Goal: Information Seeking & Learning: Learn about a topic

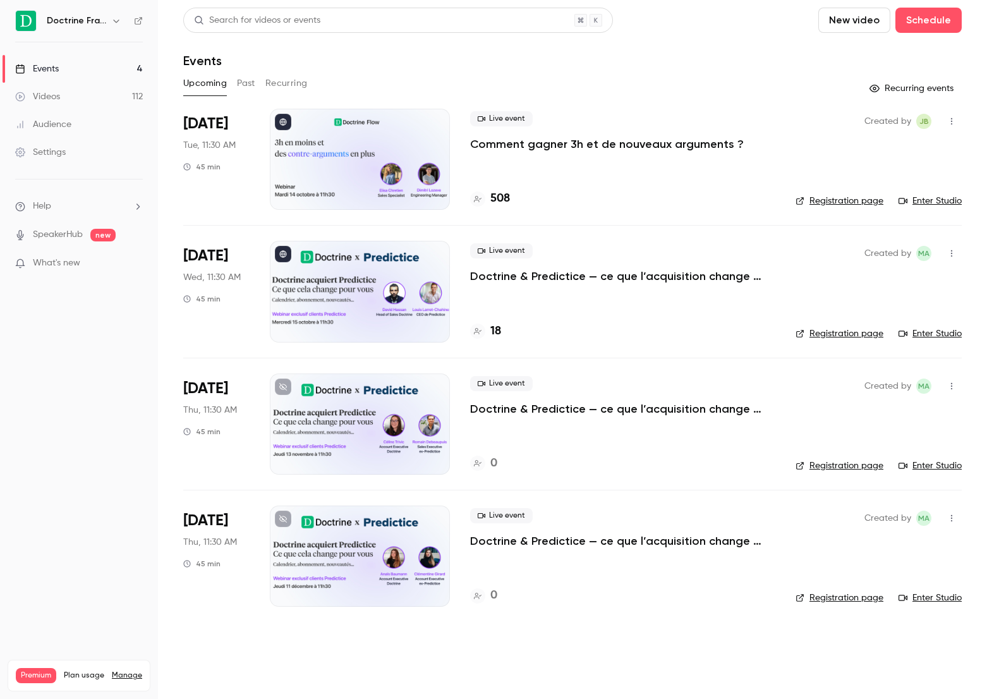
click at [250, 82] on button "Past" at bounding box center [246, 83] width 18 height 20
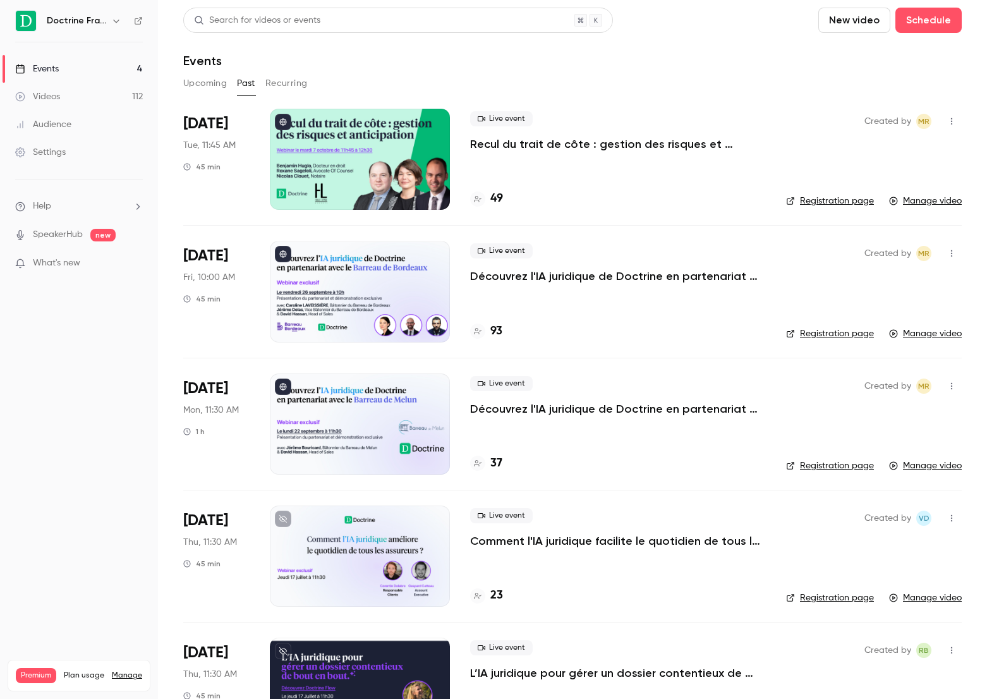
click at [206, 89] on button "Upcoming" at bounding box center [205, 83] width 44 height 20
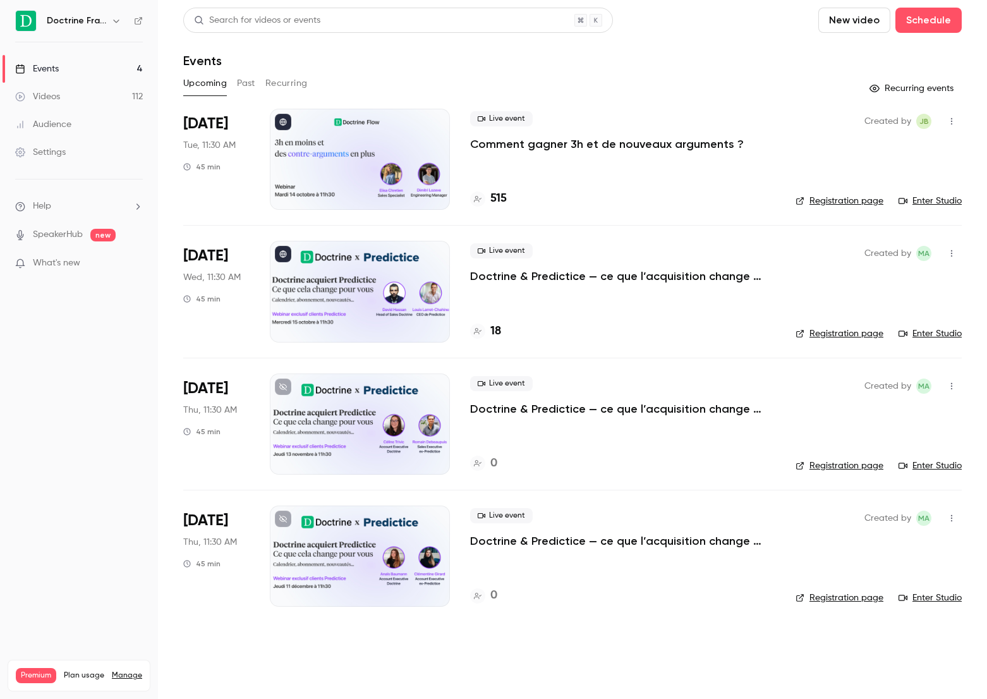
click at [540, 53] on div "Events" at bounding box center [572, 60] width 779 height 15
click at [572, 140] on p "Comment gagner 3h et de nouveaux arguments ?" at bounding box center [607, 144] width 274 height 15
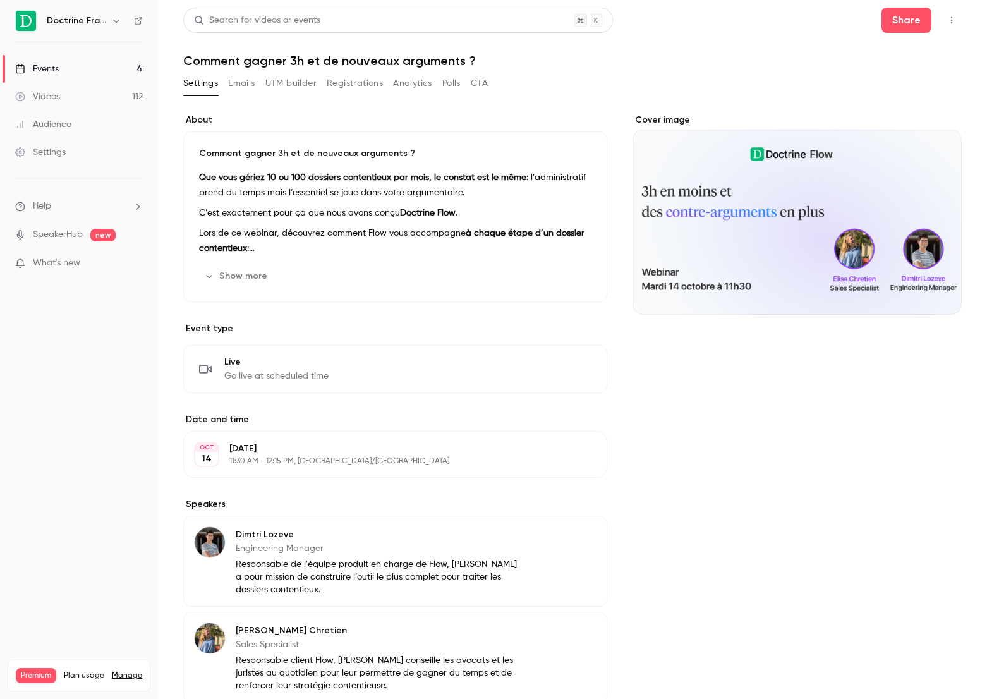
click at [409, 90] on button "Analytics" at bounding box center [412, 83] width 39 height 20
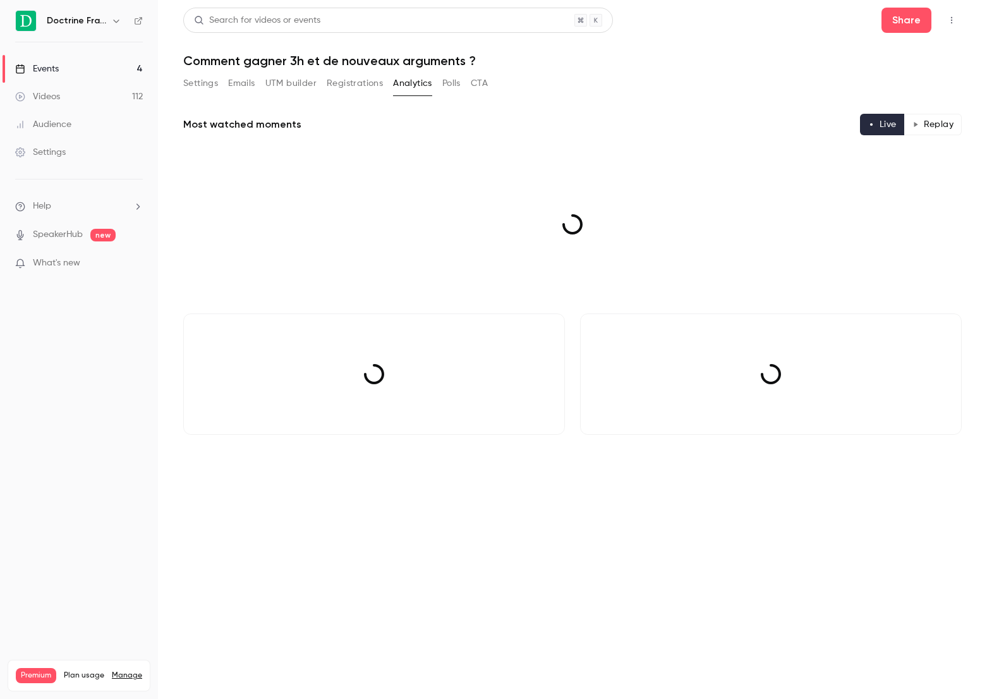
click at [365, 88] on button "Registrations" at bounding box center [355, 83] width 56 height 20
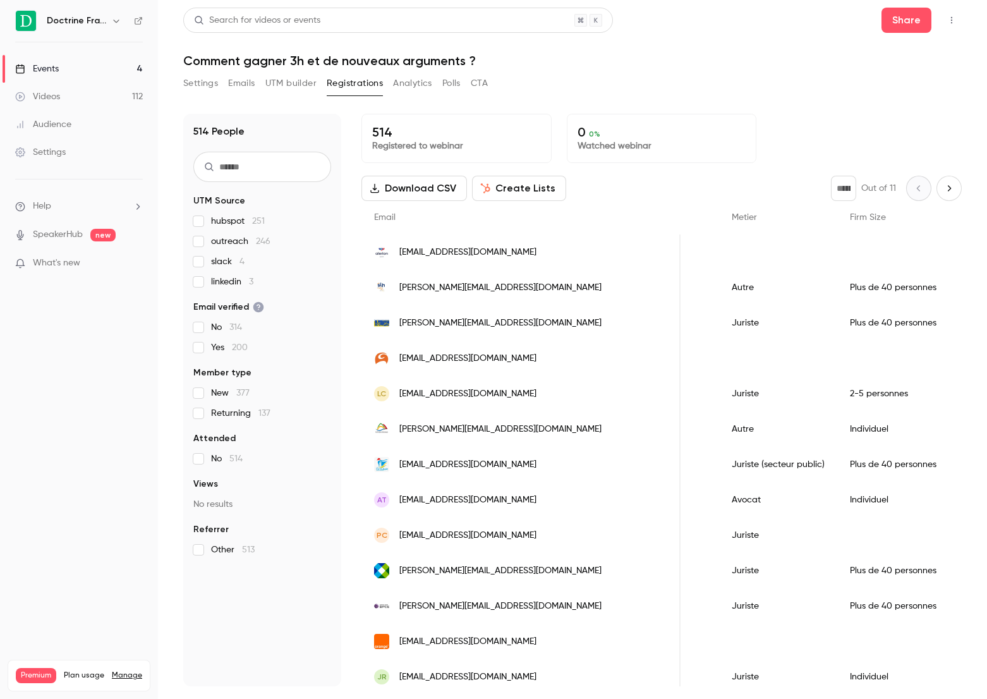
scroll to position [0, 625]
click at [216, 245] on span "outreach 246" at bounding box center [240, 241] width 59 height 13
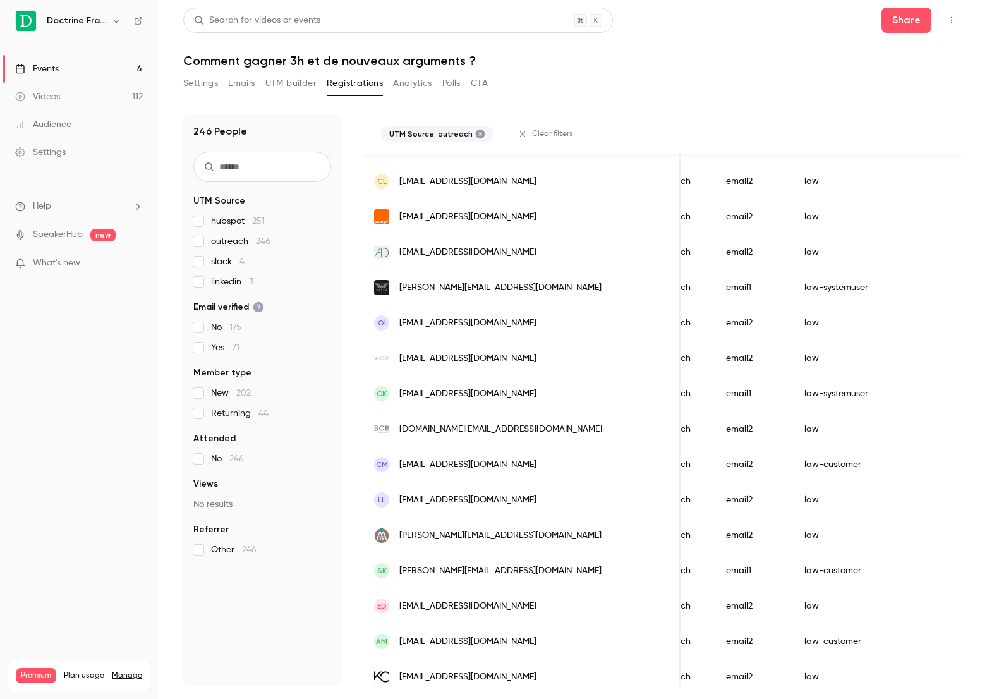
scroll to position [0, 0]
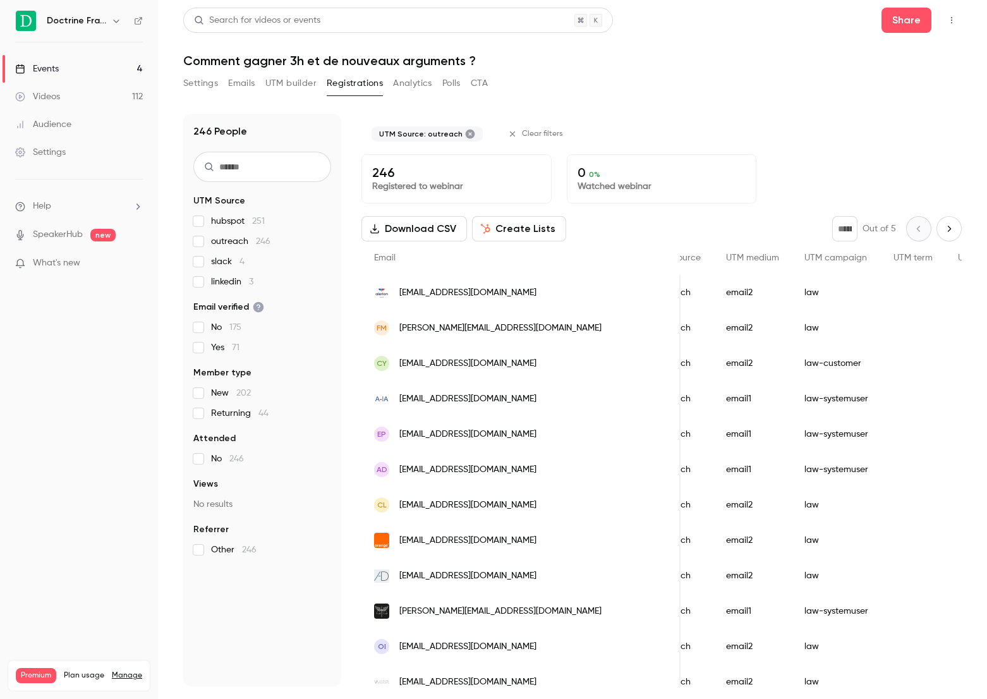
click at [953, 233] on icon "Next page" at bounding box center [950, 229] width 14 height 10
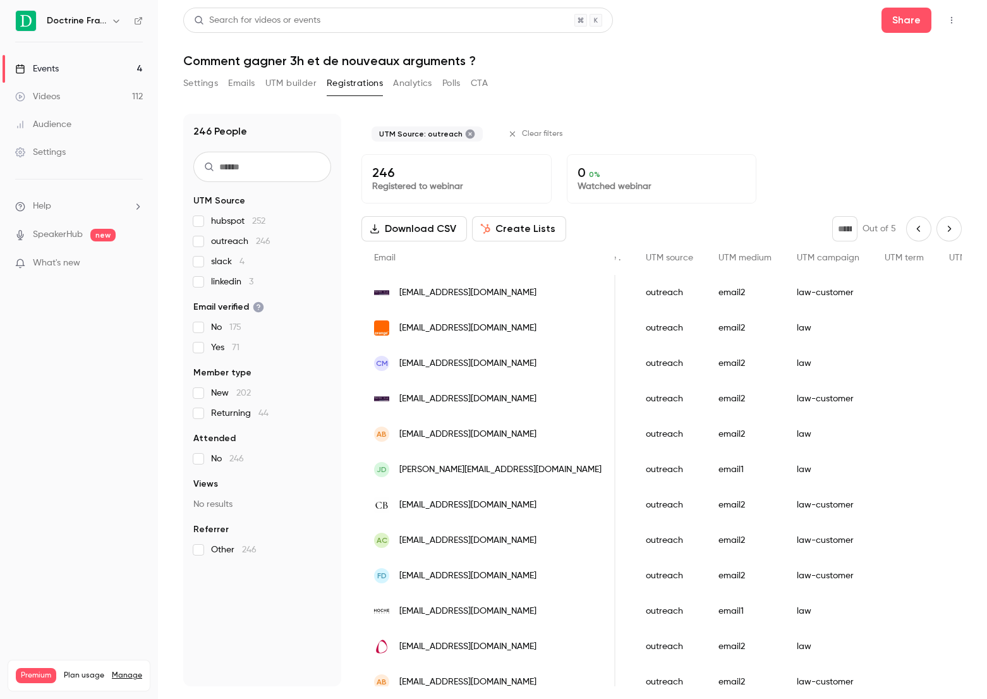
click at [951, 234] on button "Next page" at bounding box center [949, 228] width 25 height 25
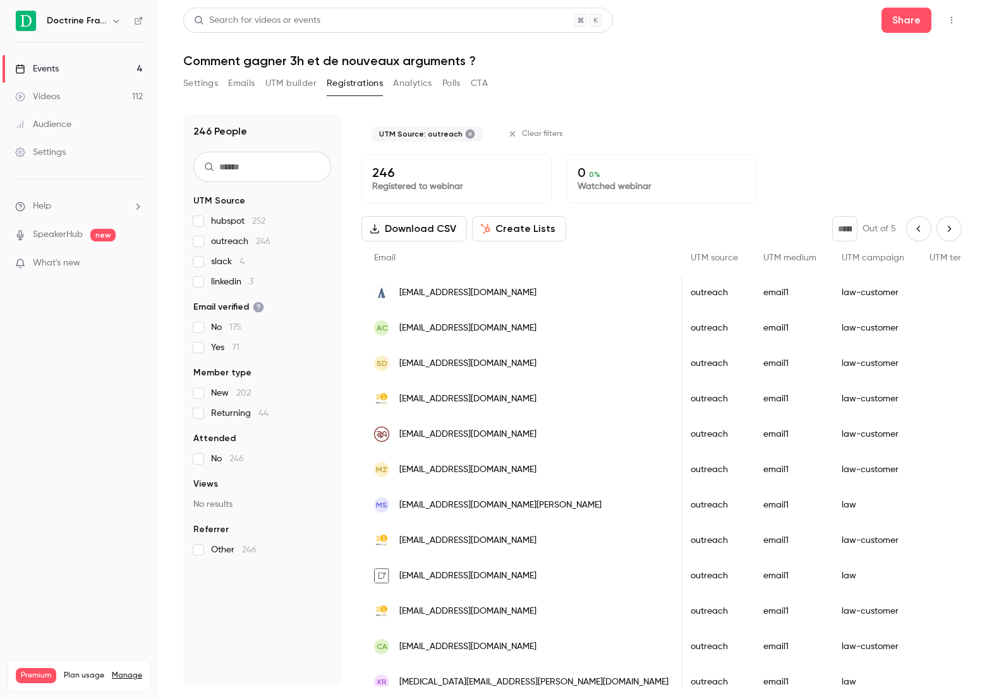
click at [948, 228] on icon "Next page" at bounding box center [950, 229] width 14 height 10
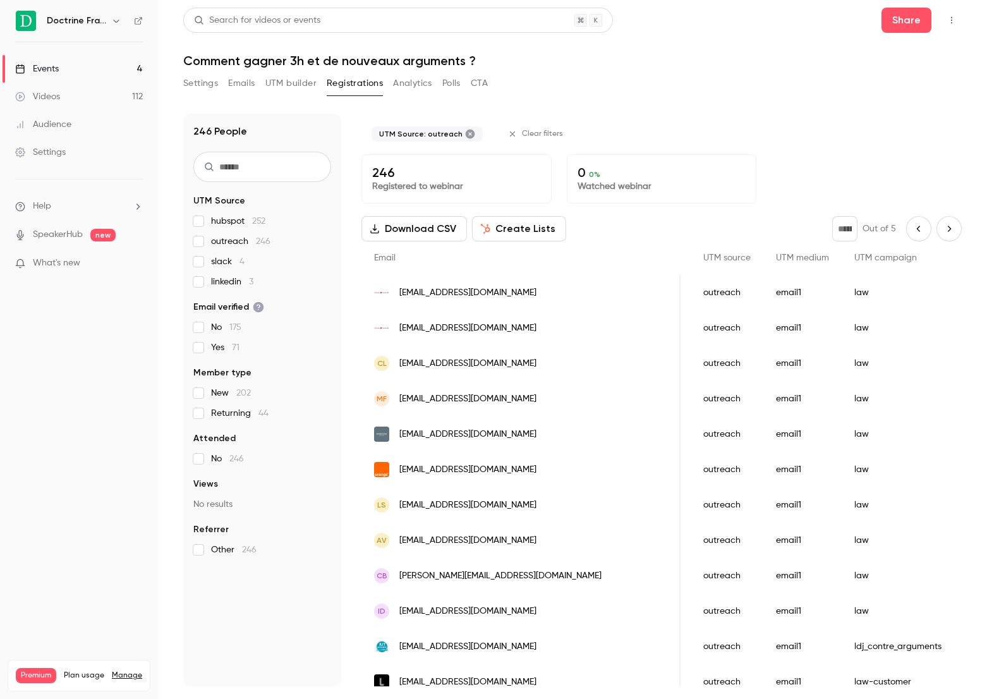
click at [205, 240] on label "outreach 246" at bounding box center [262, 241] width 138 height 13
type input "*"
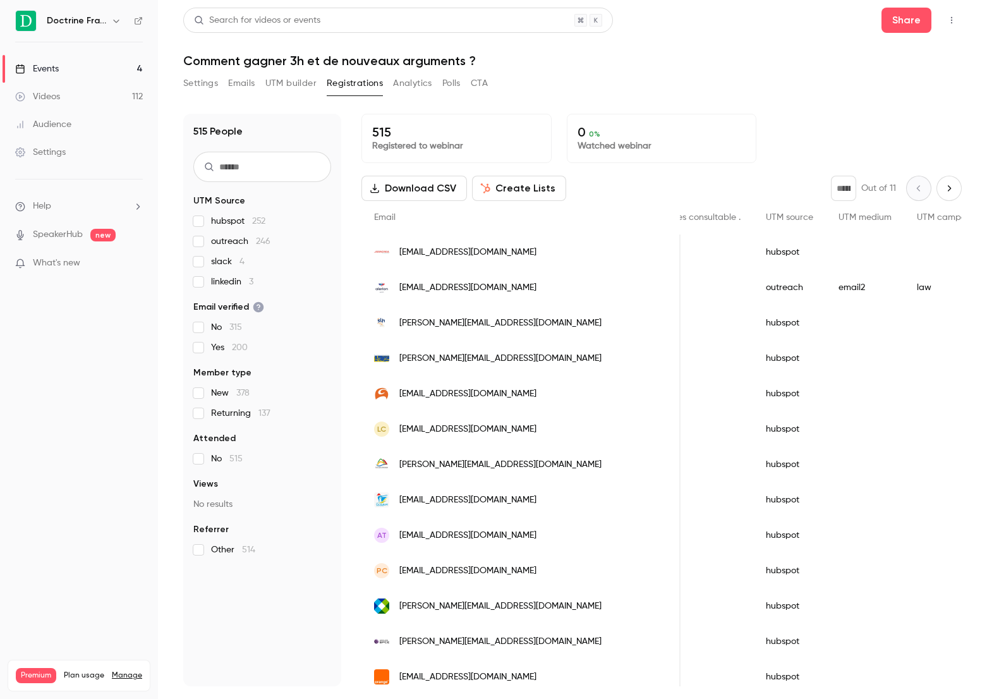
click at [205, 228] on div "hubspot 252 outreach 246 slack 4 linkedin 3" at bounding box center [262, 251] width 138 height 73
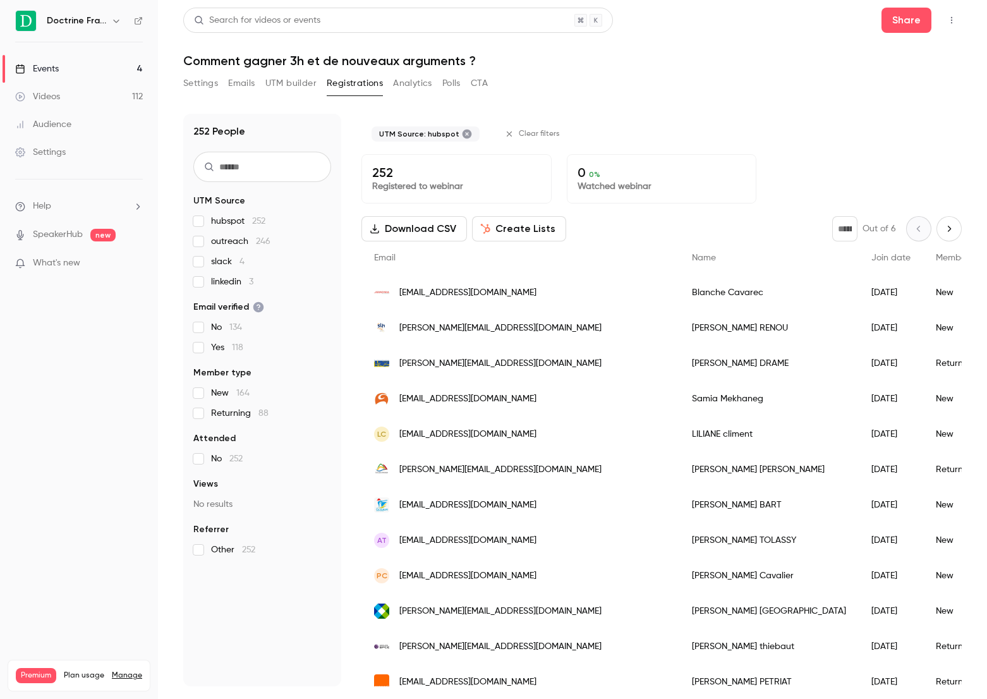
click at [70, 75] on link "Events 4" at bounding box center [79, 69] width 158 height 28
